Goal: Task Accomplishment & Management: Use online tool/utility

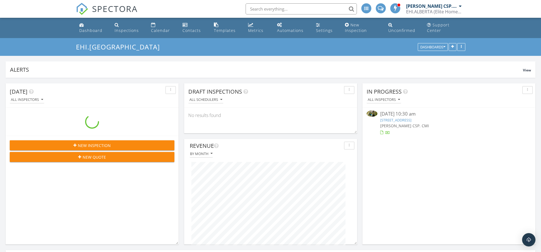
scroll to position [120, 262]
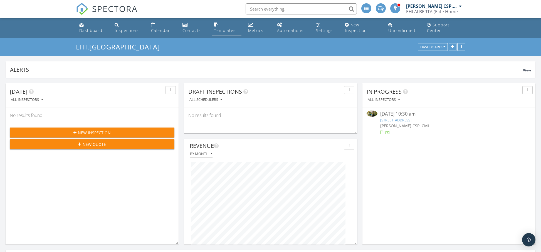
click at [228, 33] on link "Templates" at bounding box center [227, 28] width 30 height 16
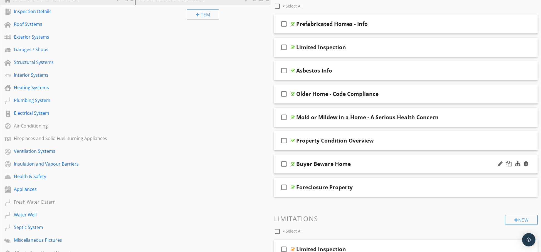
scroll to position [88, 0]
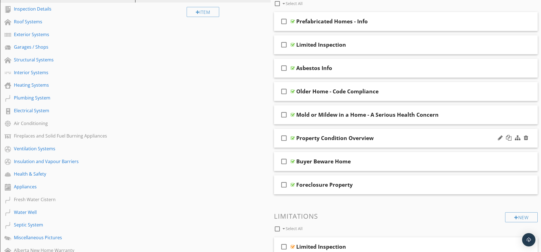
click at [338, 139] on div "Property Condition Overview" at bounding box center [334, 138] width 77 height 7
click at [284, 154] on div "check_box_outline_blank Buyer Beware Home" at bounding box center [406, 161] width 264 height 19
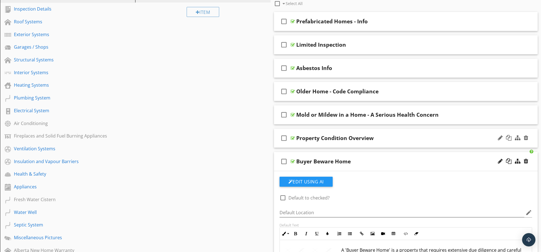
click at [291, 138] on div at bounding box center [293, 138] width 4 height 4
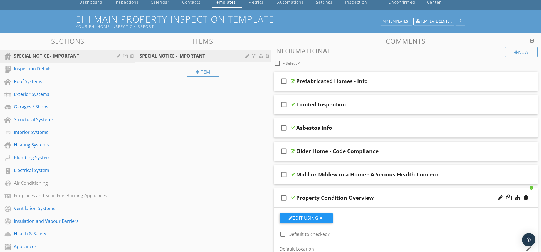
scroll to position [40, 0]
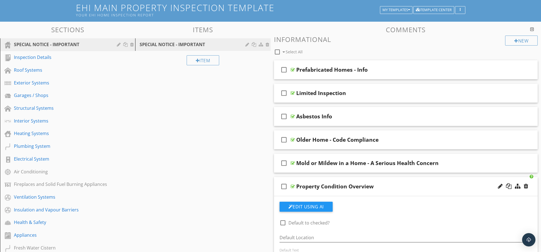
click at [293, 187] on div at bounding box center [293, 187] width 4 height 4
type textarea "<p><img src="https://cdn.spectora.com/editor_assets/images/000/640/476/original…"
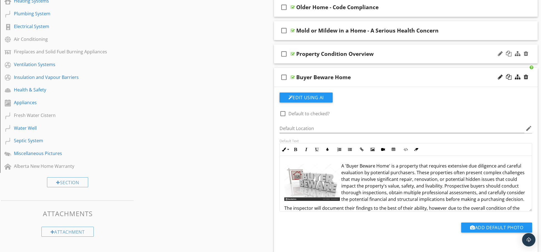
scroll to position [157, 0]
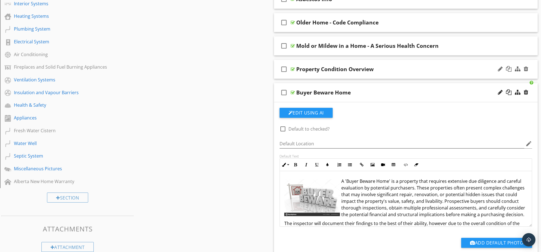
click at [291, 92] on div at bounding box center [293, 92] width 4 height 4
type textarea "<p><img src="https://cdn.spectora.com/editor_assets/images/000/638/564/original…"
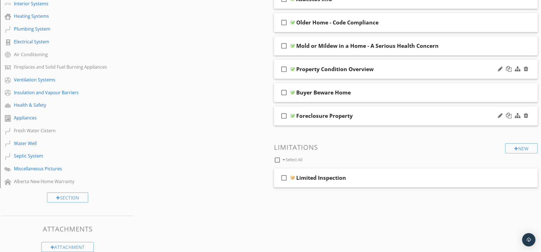
click at [292, 116] on div at bounding box center [293, 116] width 4 height 4
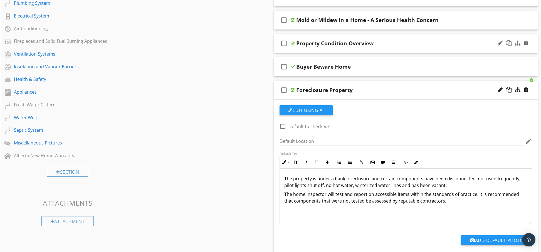
scroll to position [198, 0]
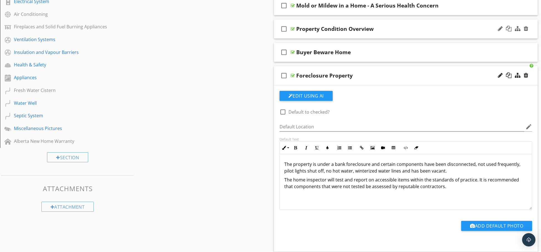
click at [317, 96] on button "Edit Using AI" at bounding box center [306, 96] width 53 height 10
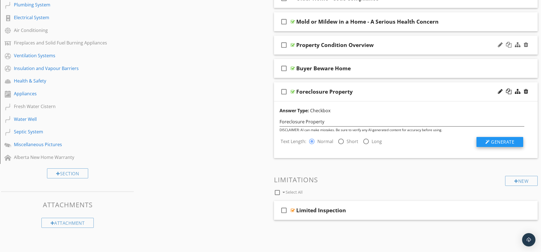
click at [509, 142] on span "Generate" at bounding box center [502, 142] width 23 height 6
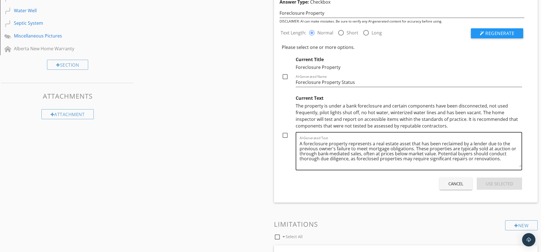
scroll to position [289, 0]
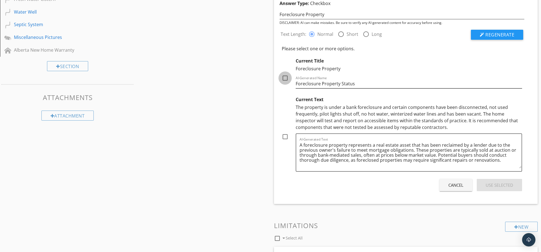
drag, startPoint x: 284, startPoint y: 79, endPoint x: 331, endPoint y: 86, distance: 48.2
click at [284, 79] on div at bounding box center [285, 77] width 9 height 9
checkbox input "true"
click at [496, 187] on div "Use Selected" at bounding box center [500, 185] width 28 height 6
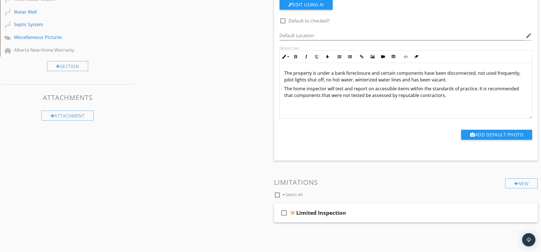
scroll to position [258, 0]
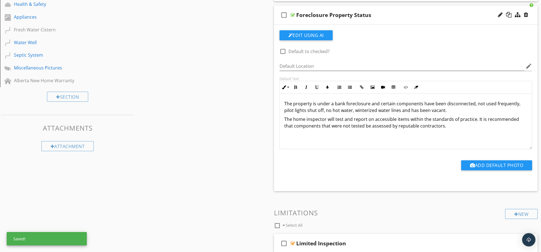
click at [209, 114] on div "Sections SPECIAL NOTICE - IMPORTANT Inspection Details Roof Systems Exterior Sy…" at bounding box center [270, 41] width 541 height 477
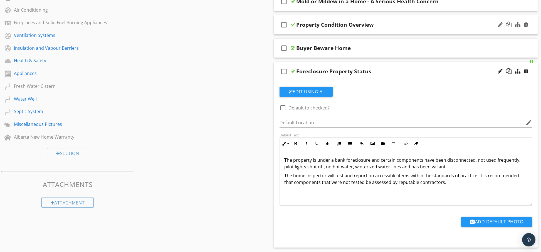
scroll to position [168, 0]
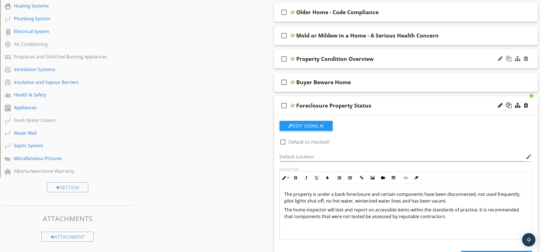
click at [286, 198] on p "The property is under a bank foreclosure and certain components have been disco…" at bounding box center [406, 197] width 244 height 13
click at [285, 196] on p "The property is under a bank foreclosure and certain components have been disco…" at bounding box center [406, 197] width 244 height 13
click at [373, 179] on icon "button" at bounding box center [373, 178] width 4 height 4
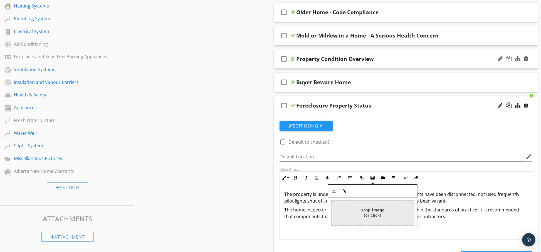
click at [367, 212] on input "file" at bounding box center [208, 213] width 412 height 25
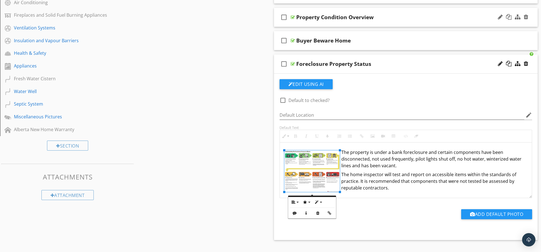
scroll to position [264, 0]
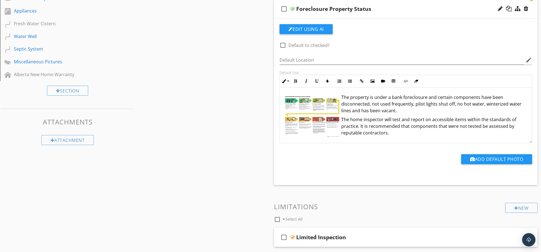
click at [351, 156] on div "Add Default Photo" at bounding box center [406, 161] width 260 height 14
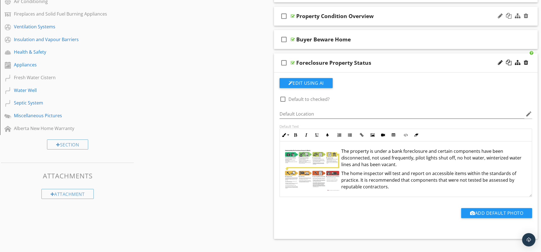
scroll to position [187, 0]
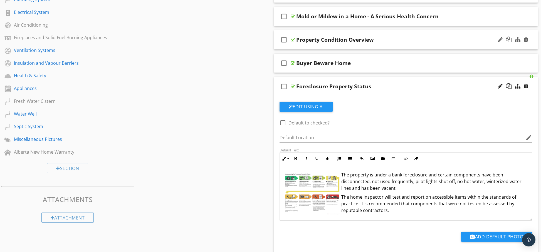
click at [293, 86] on div at bounding box center [293, 86] width 4 height 4
type textarea "<p><img src="https://cdn.spectora.com/editor_assets/images/000/640/650/original…"
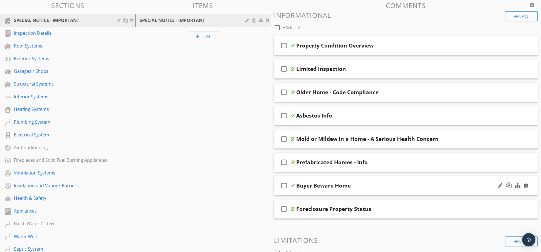
scroll to position [59, 0]
